Goal: Connect with others: Establish contact or relationships with other users

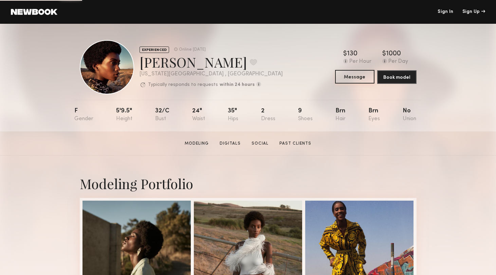
click at [357, 78] on button "Message" at bounding box center [354, 77] width 39 height 14
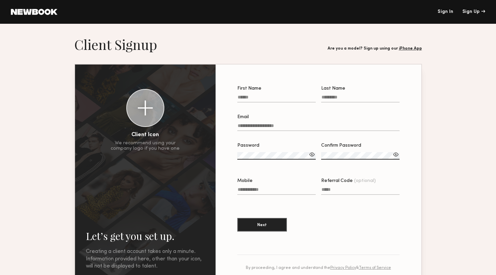
click at [441, 13] on link "Sign In" at bounding box center [446, 12] width 16 height 5
